Goal: Navigation & Orientation: Find specific page/section

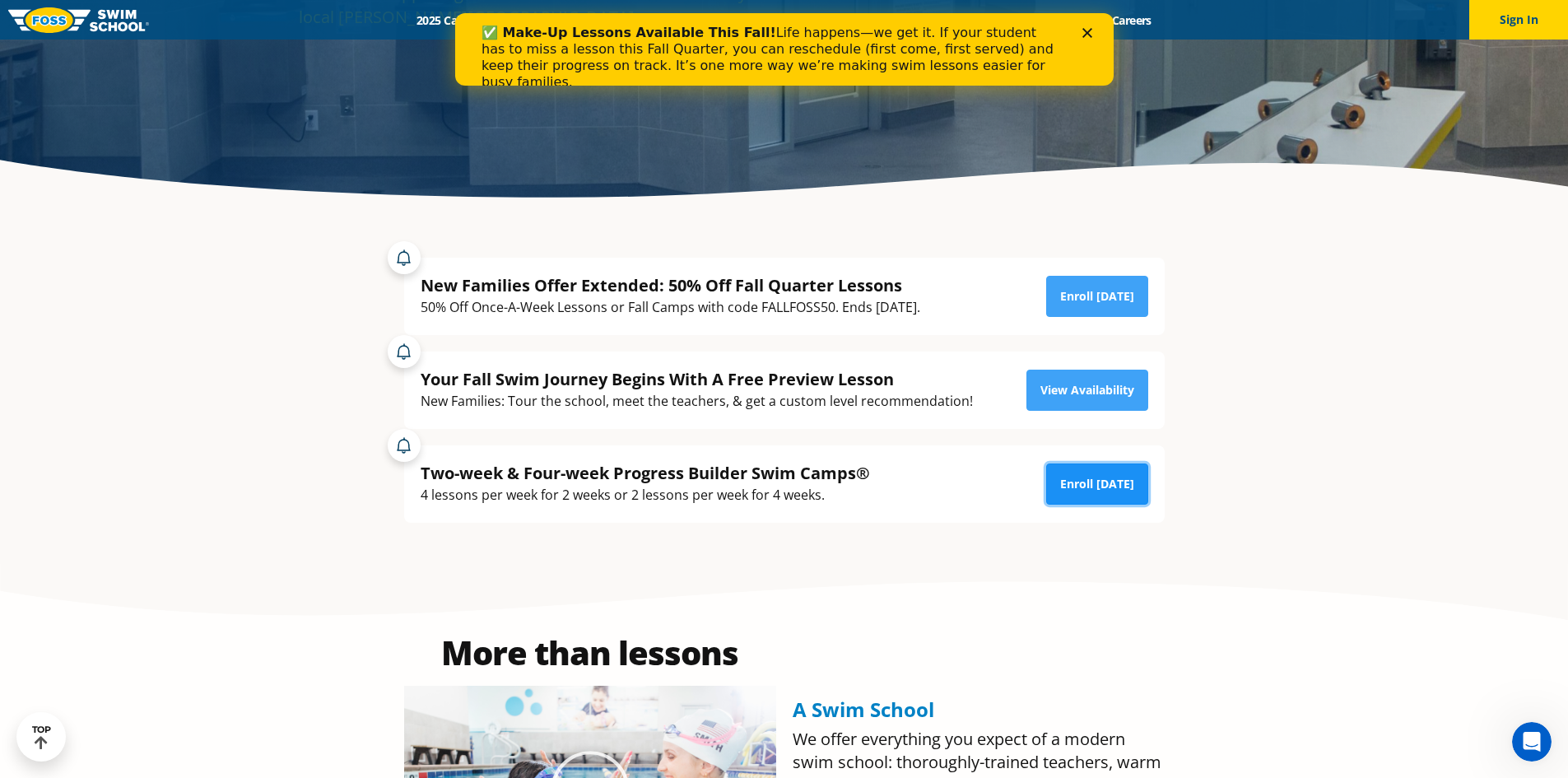
click at [1125, 475] on link "Enroll Today" at bounding box center [1098, 484] width 102 height 41
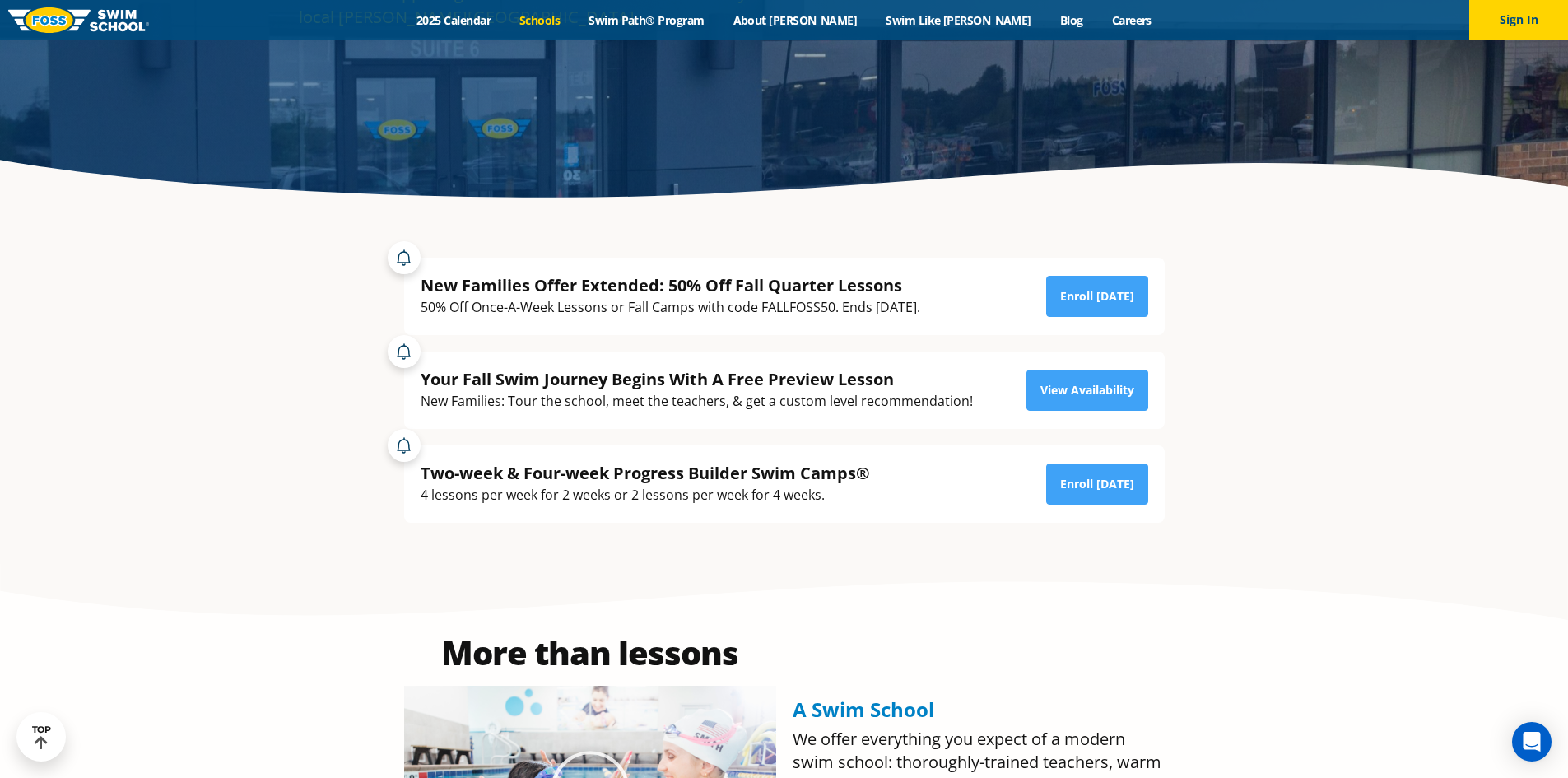
click at [575, 21] on link "Schools" at bounding box center [541, 19] width 70 height 16
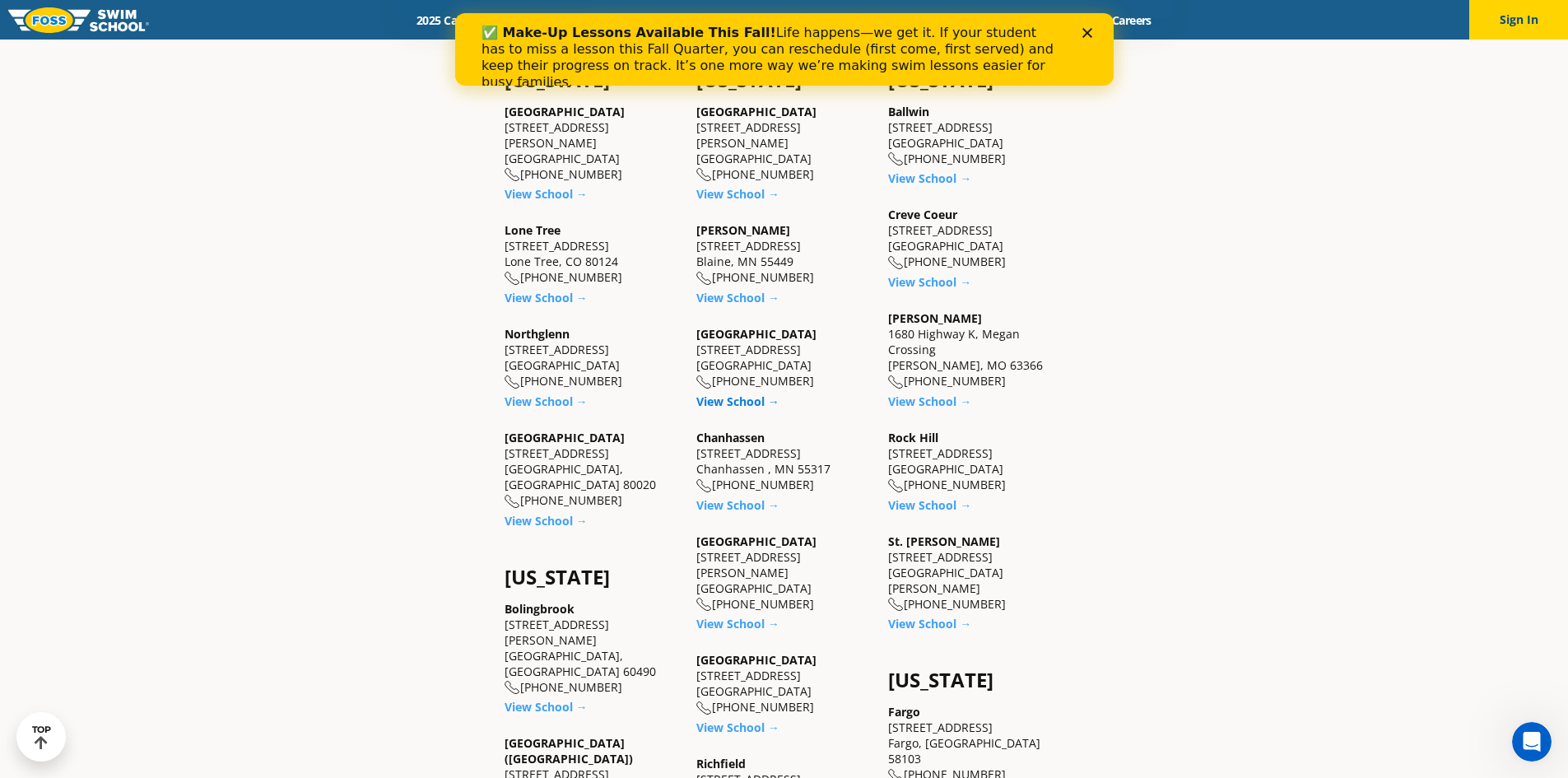
click at [738, 402] on link "View School →" at bounding box center [737, 401] width 83 height 16
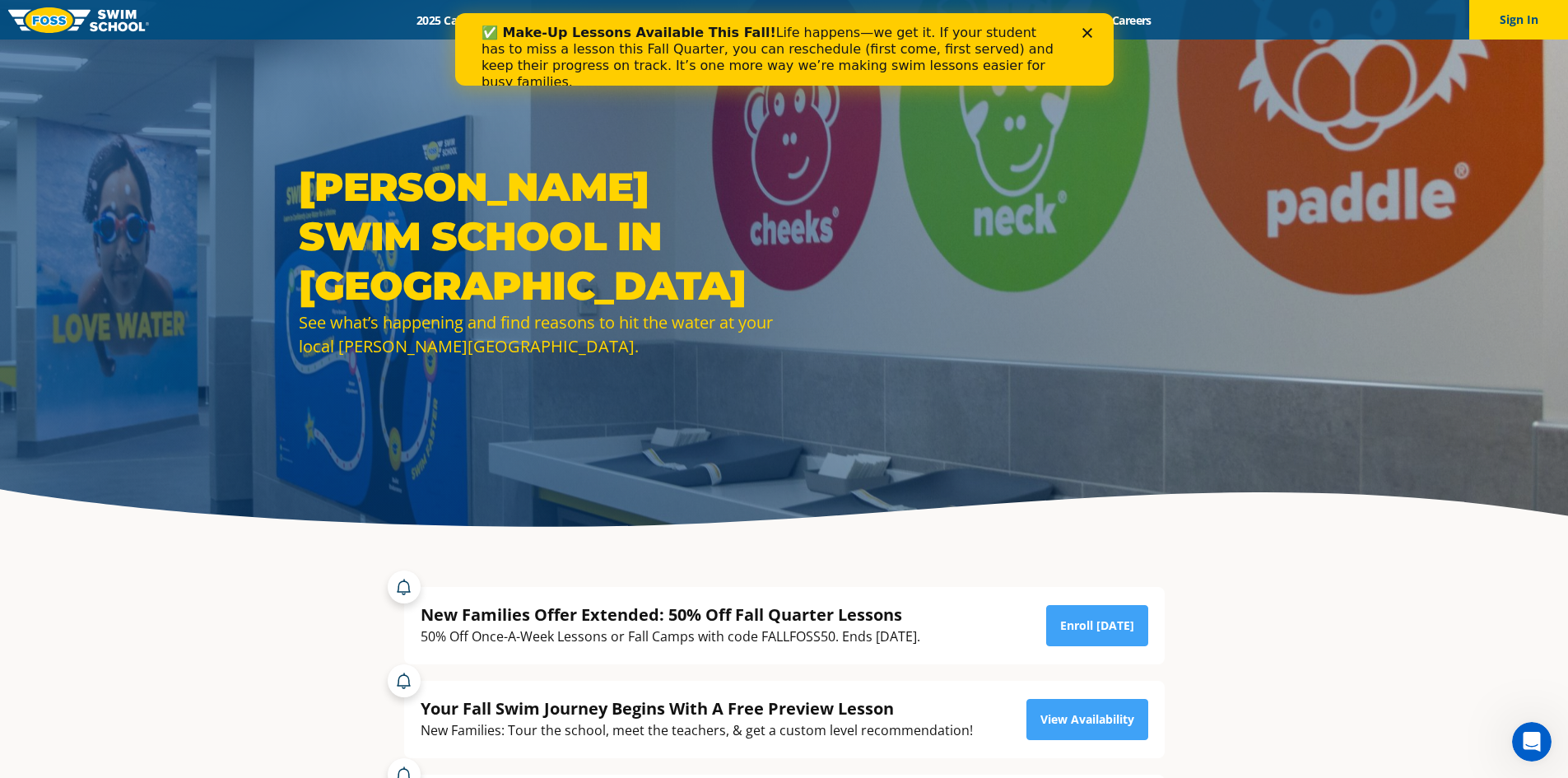
click at [1082, 37] on polygon "Close" at bounding box center [1087, 33] width 10 height 10
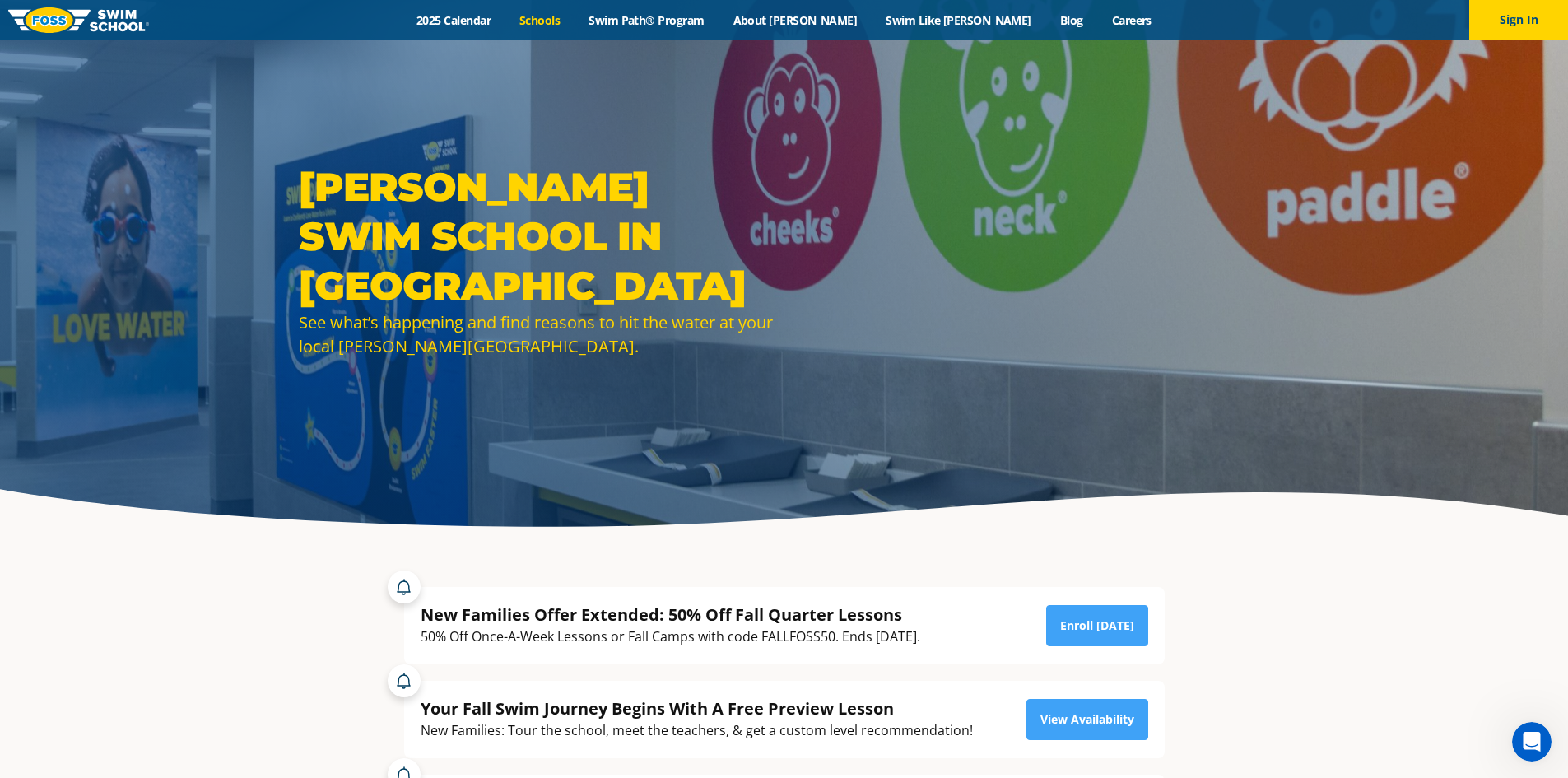
click at [575, 24] on link "Schools" at bounding box center [541, 19] width 70 height 16
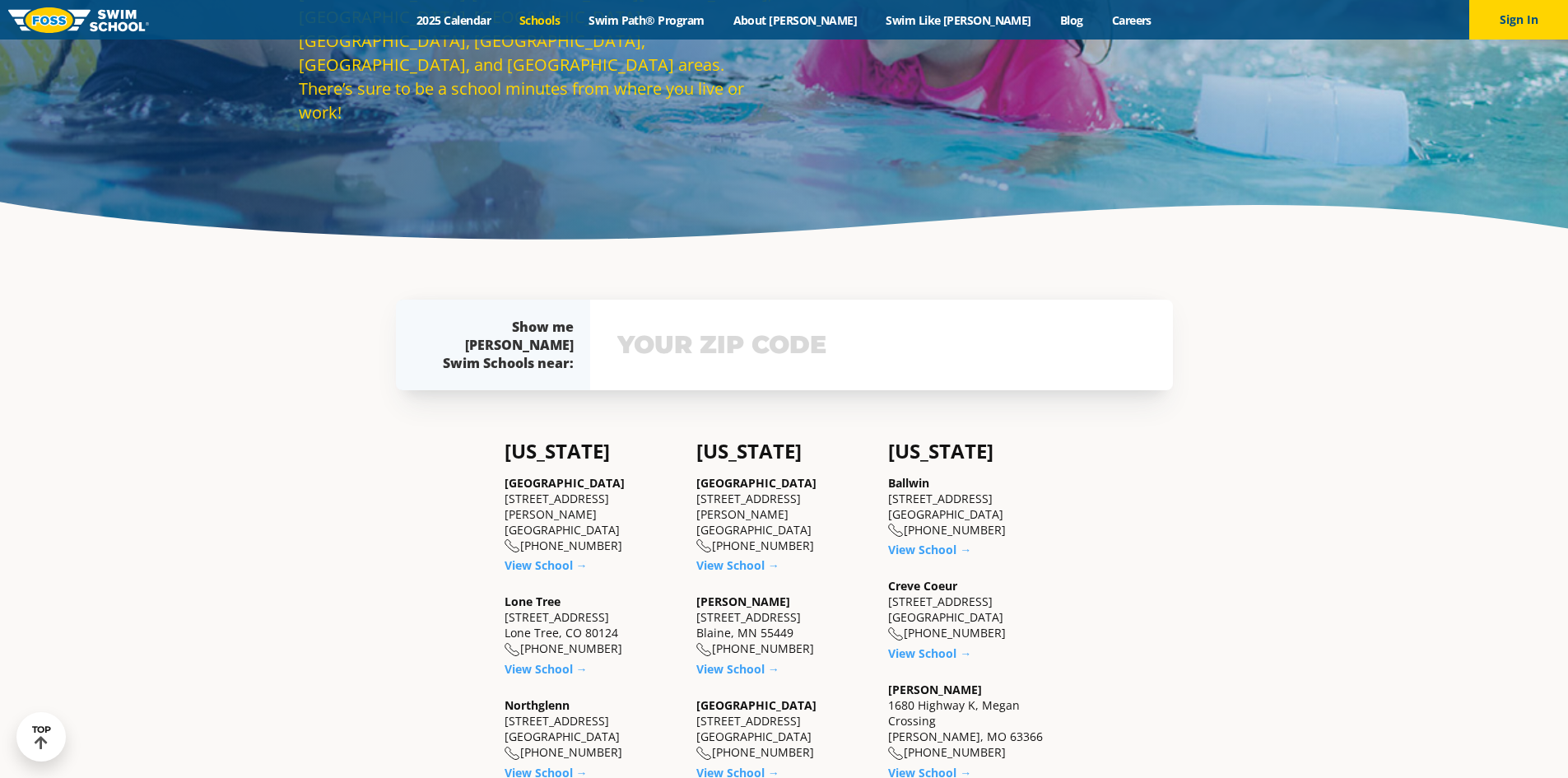
scroll to position [247, 0]
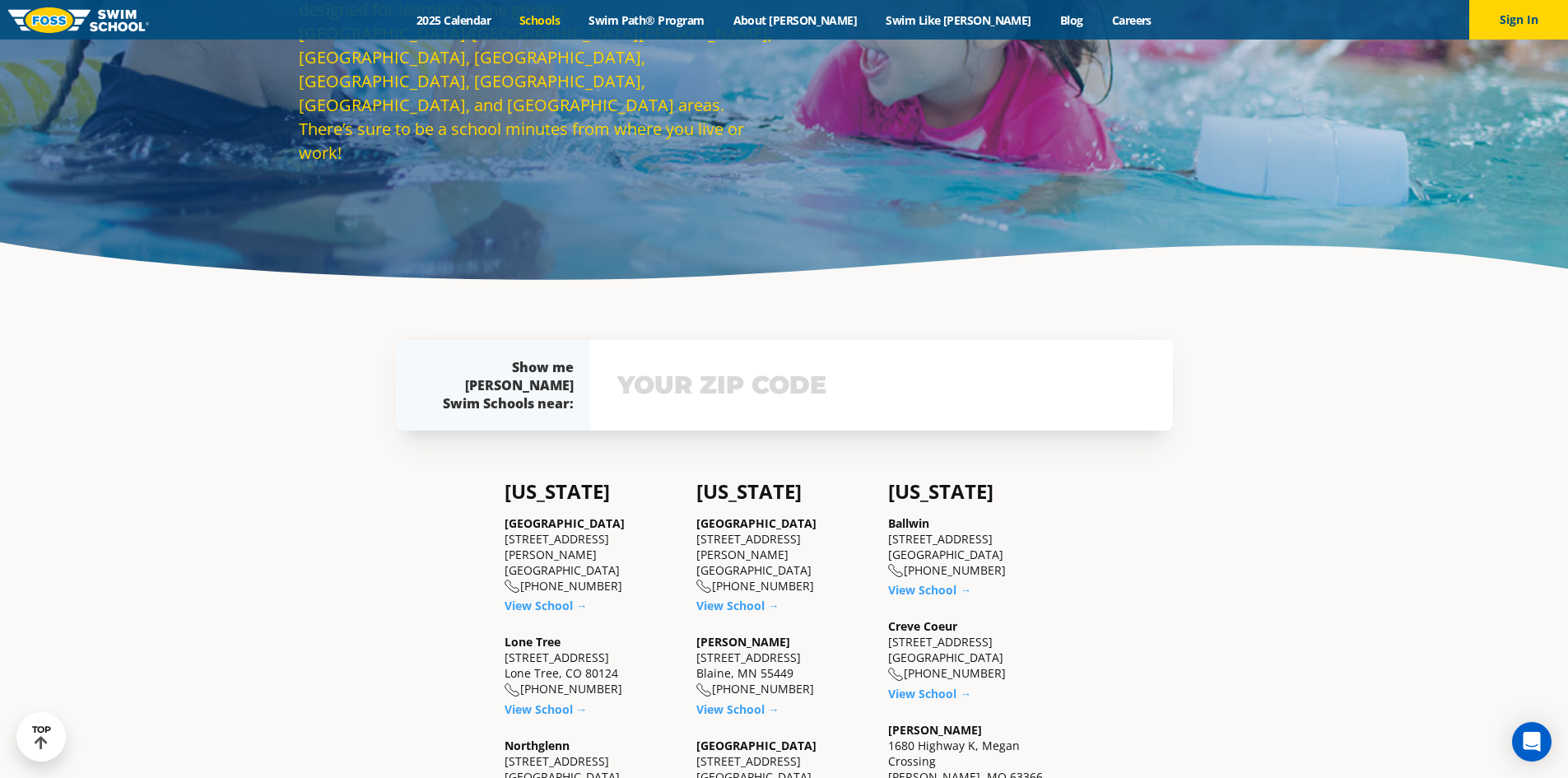
click at [575, 25] on link "Schools" at bounding box center [541, 19] width 70 height 16
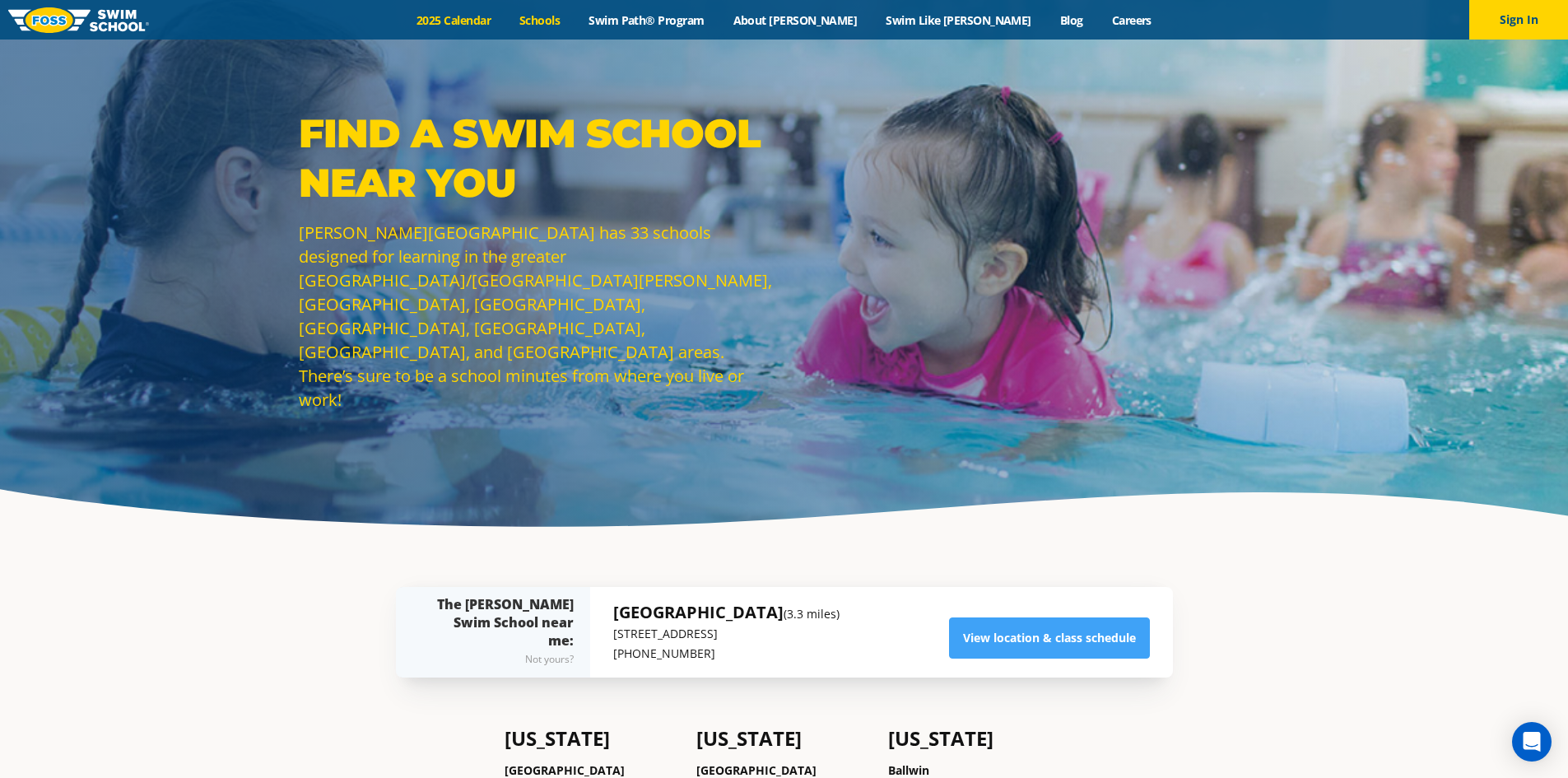
click at [493, 17] on link "2025 Calendar" at bounding box center [454, 19] width 102 height 16
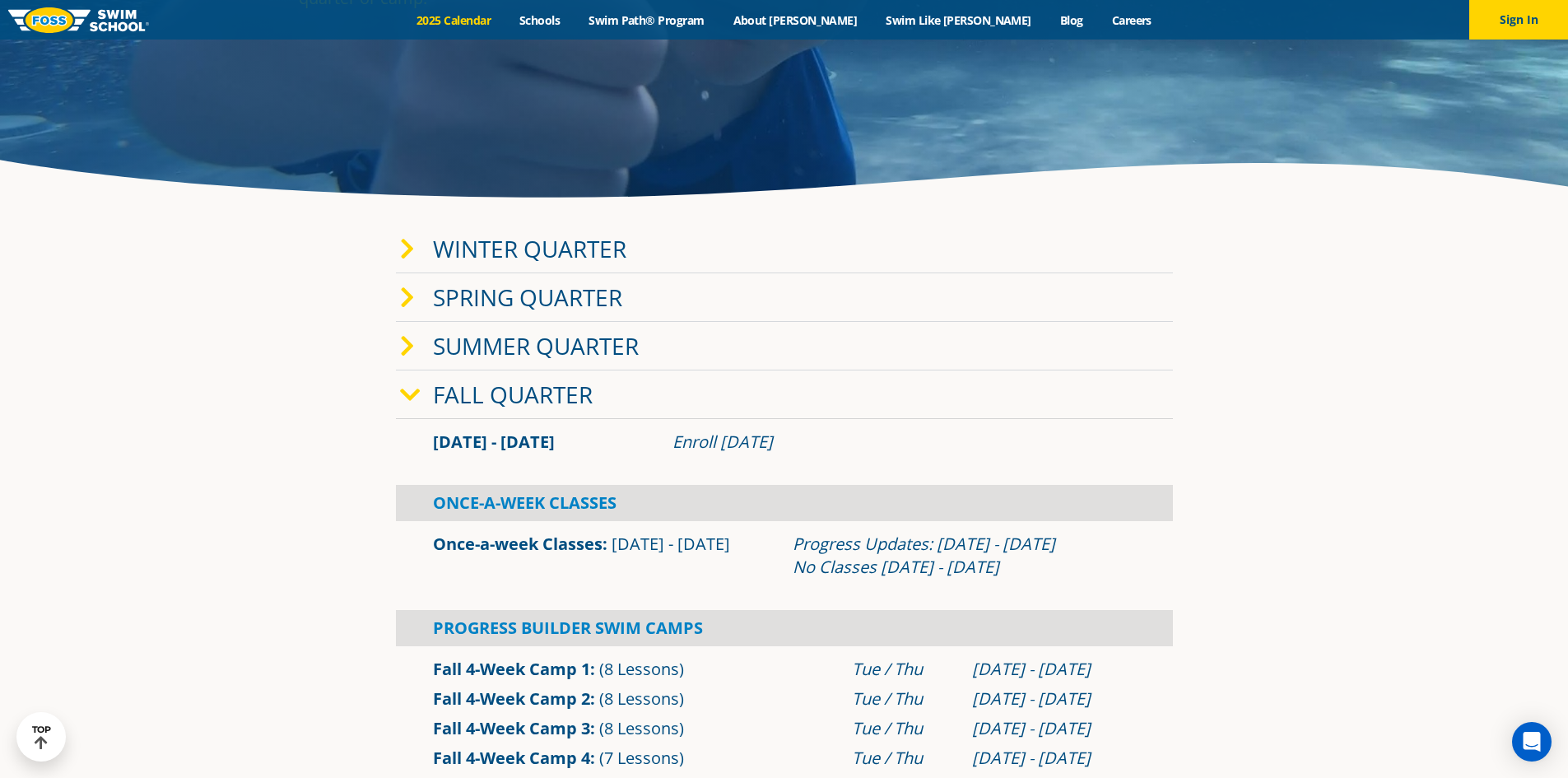
click at [400, 260] on icon at bounding box center [407, 249] width 15 height 23
